Goal: Go to known website: Go to known website

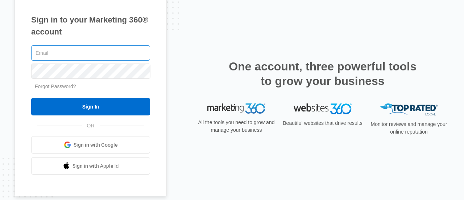
click at [86, 56] on input "text" at bounding box center [90, 52] width 119 height 15
type input "[EMAIL_ADDRESS][DOMAIN_NAME]"
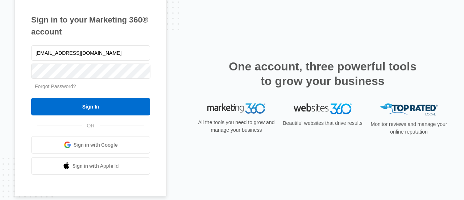
click at [146, 38] on div "Sign in to your Marketing 360® account [EMAIL_ADDRESS][DOMAIN_NAME] Forgot Pass…" at bounding box center [91, 94] width 152 height 205
click at [114, 144] on span "Sign in with Google" at bounding box center [96, 145] width 44 height 8
